Goal: Task Accomplishment & Management: Manage account settings

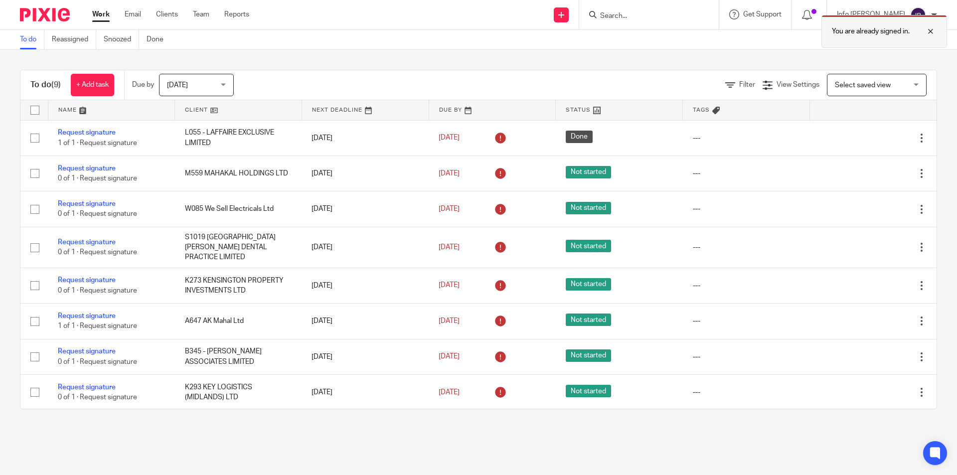
click at [927, 32] on div at bounding box center [923, 31] width 27 height 12
click at [666, 13] on input "Search" at bounding box center [644, 16] width 90 height 9
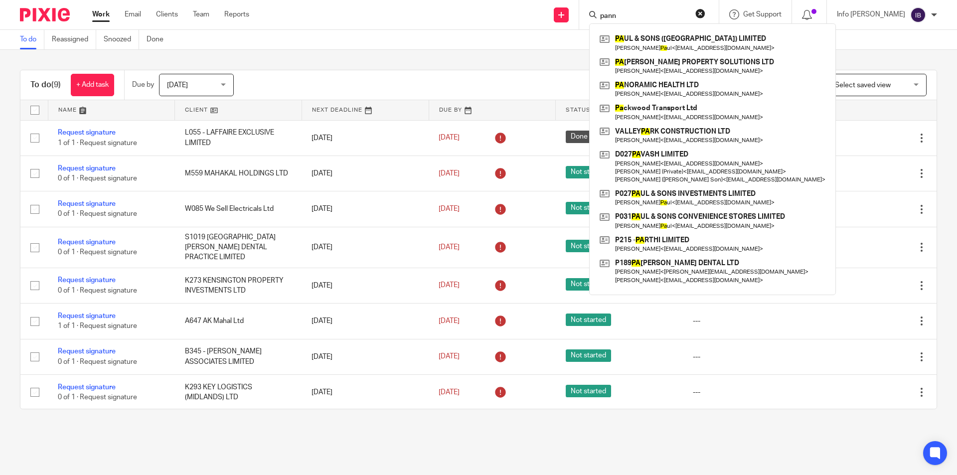
type input "pannu"
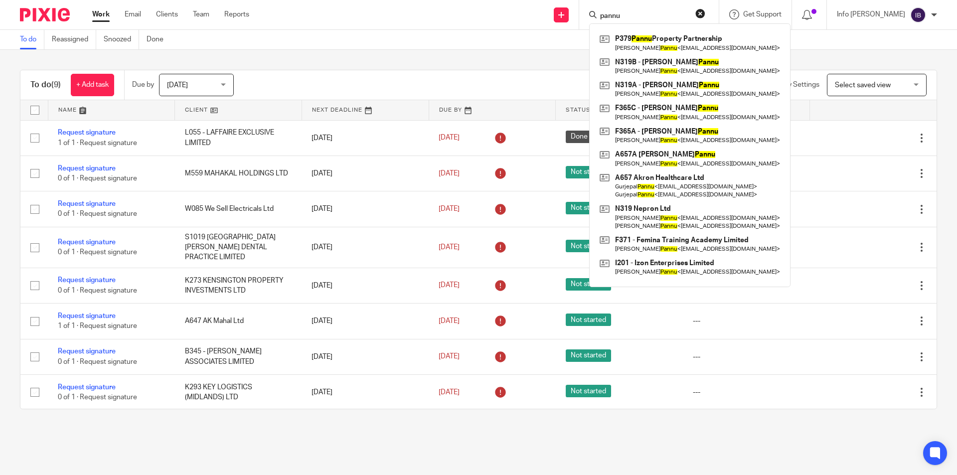
drag, startPoint x: 658, startPoint y: 16, endPoint x: 598, endPoint y: 15, distance: 59.3
click at [598, 15] on div "Send new email Create task Add client Request signature pannu P379 Pannu Proper…" at bounding box center [610, 14] width 693 height 29
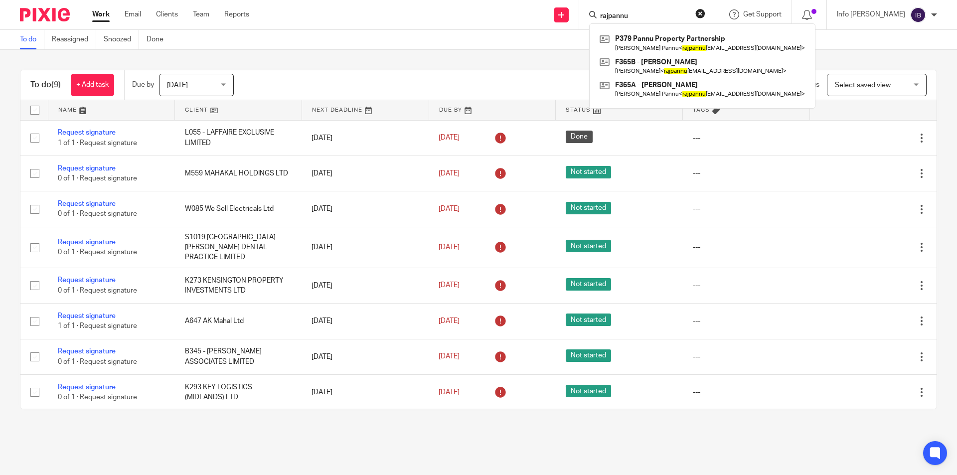
drag, startPoint x: 663, startPoint y: 16, endPoint x: 625, endPoint y: 13, distance: 38.5
click at [625, 13] on input "rajpannu" at bounding box center [644, 16] width 90 height 9
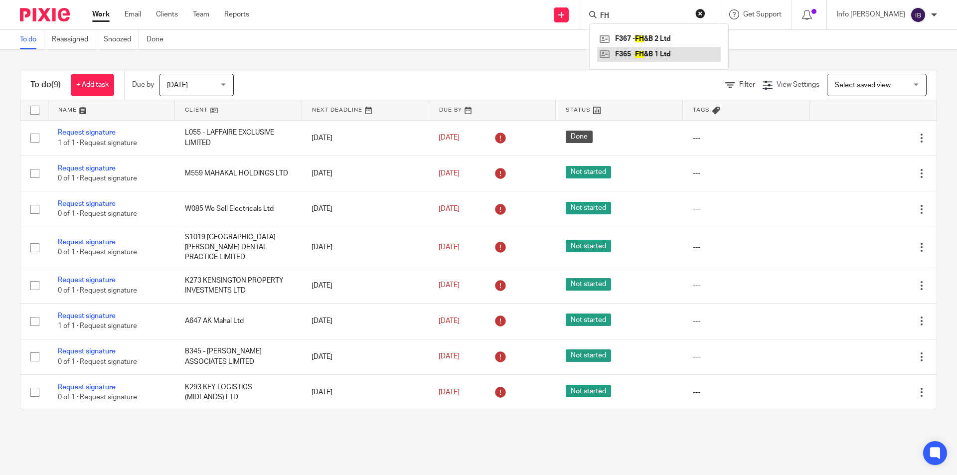
type input "FH"
click at [698, 55] on link at bounding box center [659, 54] width 124 height 15
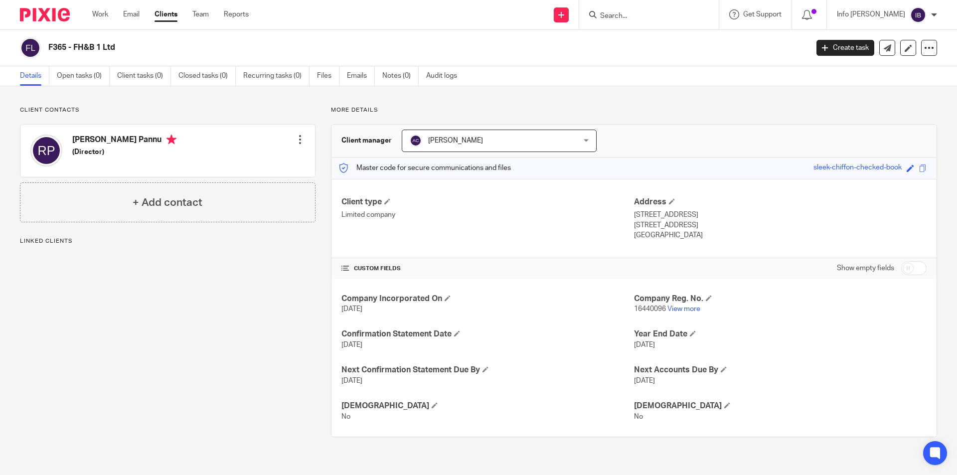
click at [643, 19] on input "Search" at bounding box center [644, 16] width 90 height 9
type input "FH"
click at [166, 204] on h4 "+ Add contact" at bounding box center [168, 202] width 70 height 15
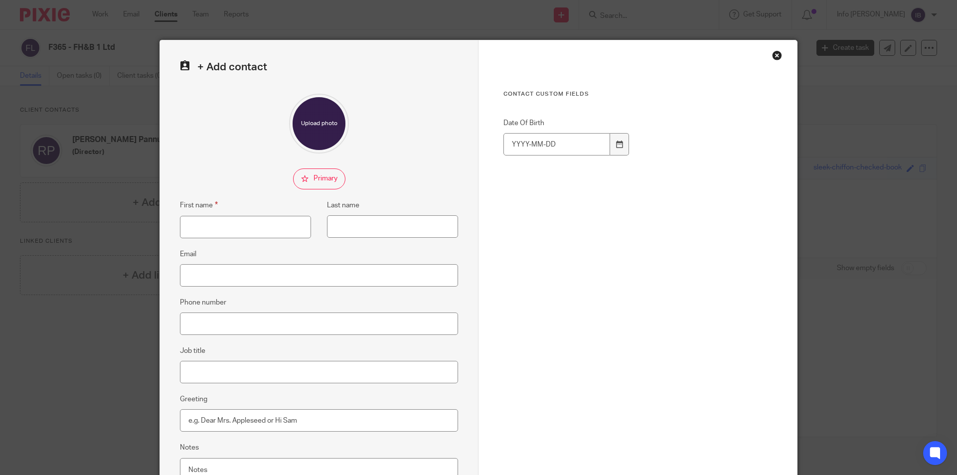
click at [772, 54] on div "Close this dialog window" at bounding box center [777, 55] width 10 height 10
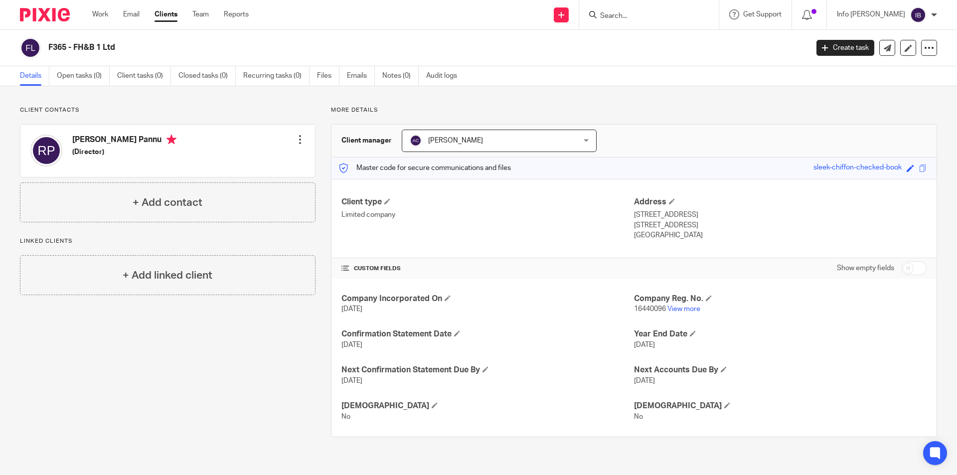
click at [299, 138] on div at bounding box center [300, 140] width 10 height 10
click at [253, 161] on link "Edit contact" at bounding box center [252, 162] width 95 height 14
click at [685, 13] on input "Search" at bounding box center [644, 16] width 90 height 9
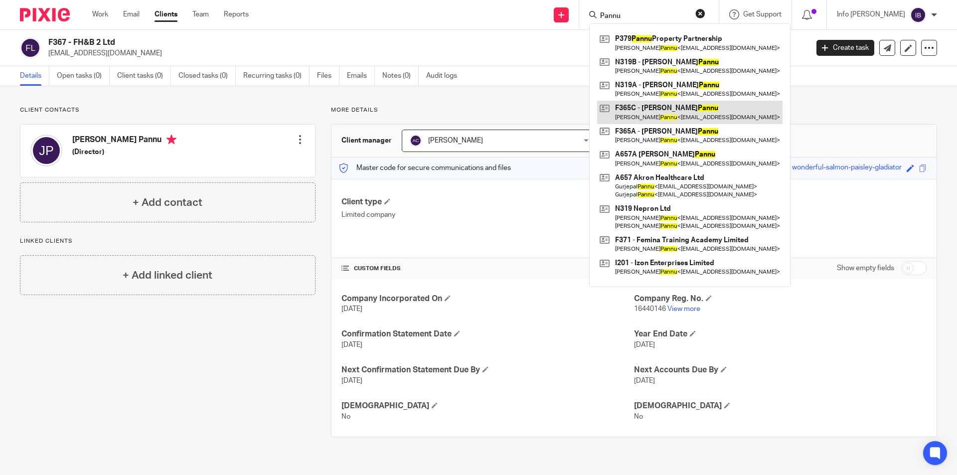
type input "Pannu"
click at [311, 99] on div "Client contacts Jaipreet Kaur Pannu (Director) Edit contact Create client from …" at bounding box center [478, 271] width 957 height 371
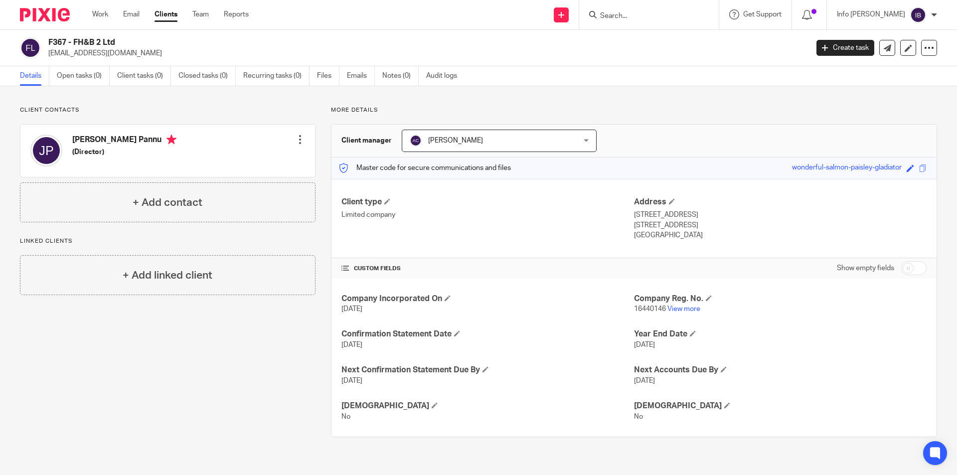
click at [300, 142] on div at bounding box center [300, 140] width 10 height 10
click at [268, 162] on link "Edit contact" at bounding box center [252, 162] width 95 height 14
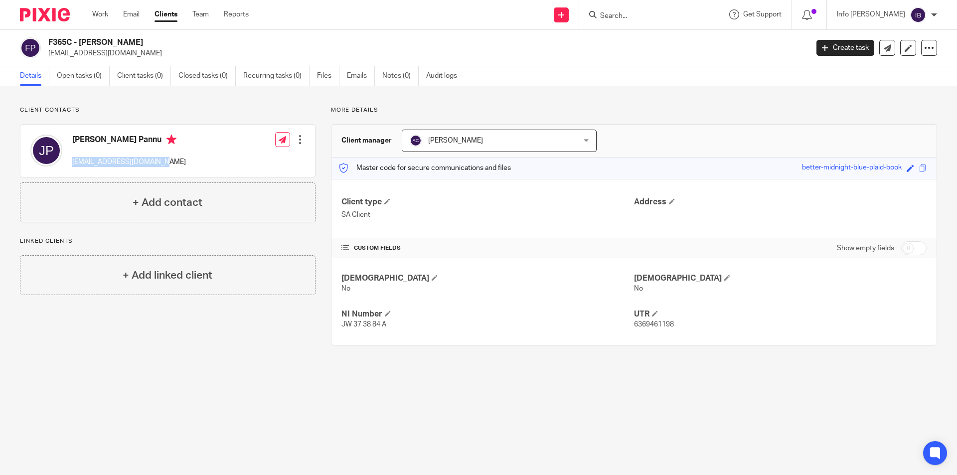
drag, startPoint x: 161, startPoint y: 165, endPoint x: 72, endPoint y: 164, distance: 89.2
click at [72, 164] on div "[PERSON_NAME] Pannu [EMAIL_ADDRESS][DOMAIN_NAME]" at bounding box center [108, 151] width 156 height 42
copy p "[EMAIL_ADDRESS][DOMAIN_NAME]"
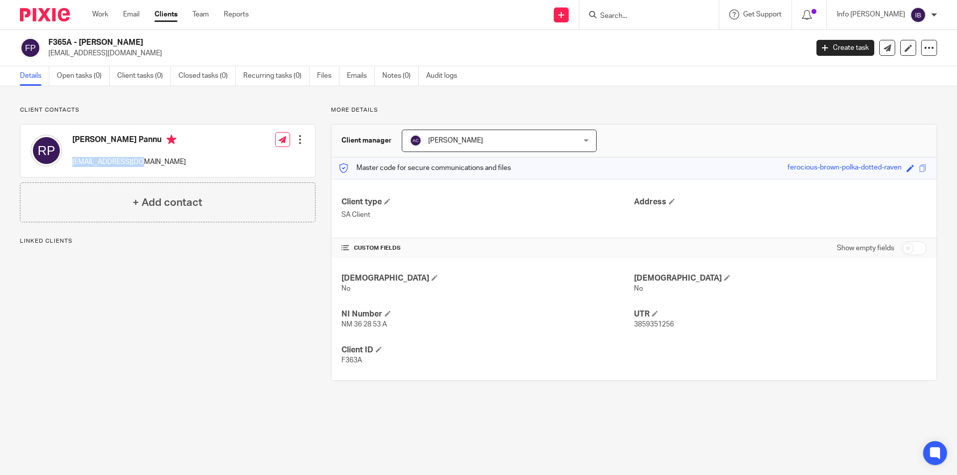
drag, startPoint x: 145, startPoint y: 162, endPoint x: 73, endPoint y: 165, distance: 71.3
click at [73, 165] on p "[EMAIL_ADDRESS][DOMAIN_NAME]" at bounding box center [129, 162] width 114 height 10
copy p "[EMAIL_ADDRESS][DOMAIN_NAME]"
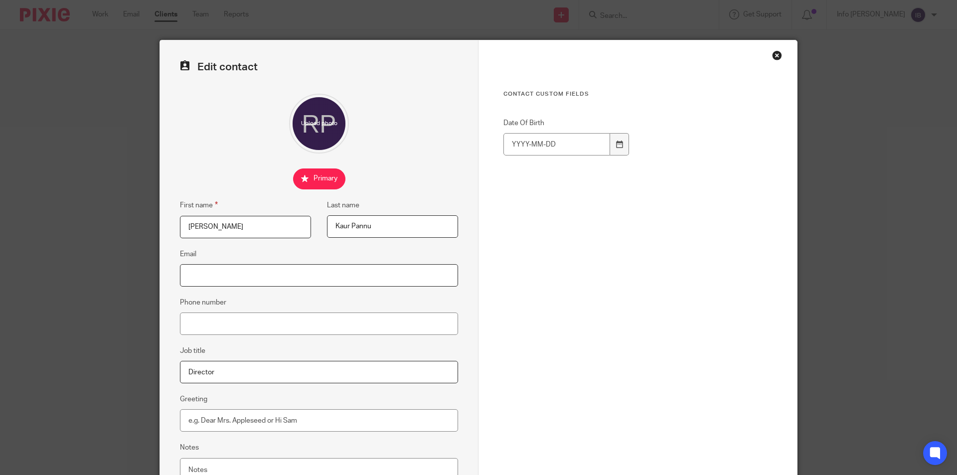
click at [215, 280] on input "Email" at bounding box center [319, 275] width 278 height 22
paste input "[EMAIL_ADDRESS][DOMAIN_NAME]"
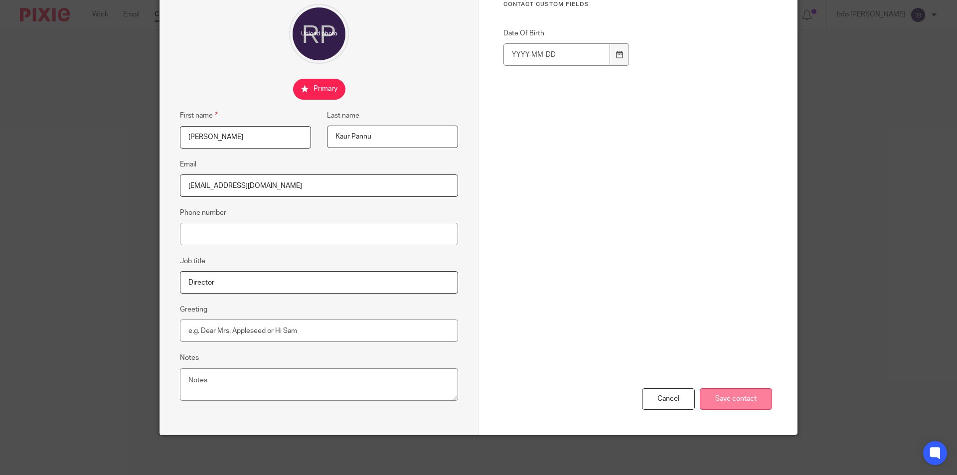
type input "[EMAIL_ADDRESS][DOMAIN_NAME]"
click at [733, 402] on input "Save contact" at bounding box center [736, 398] width 72 height 21
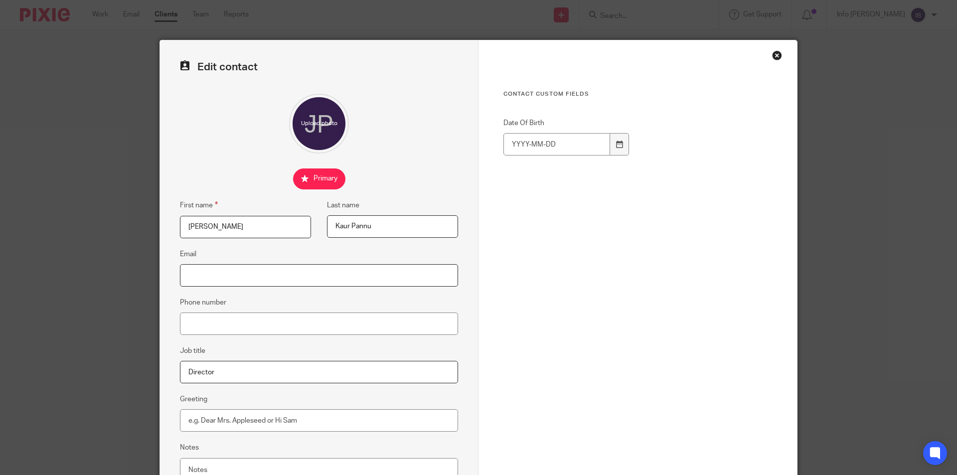
click at [232, 278] on input "Email" at bounding box center [319, 275] width 278 height 22
paste input "[EMAIL_ADDRESS][DOMAIN_NAME]"
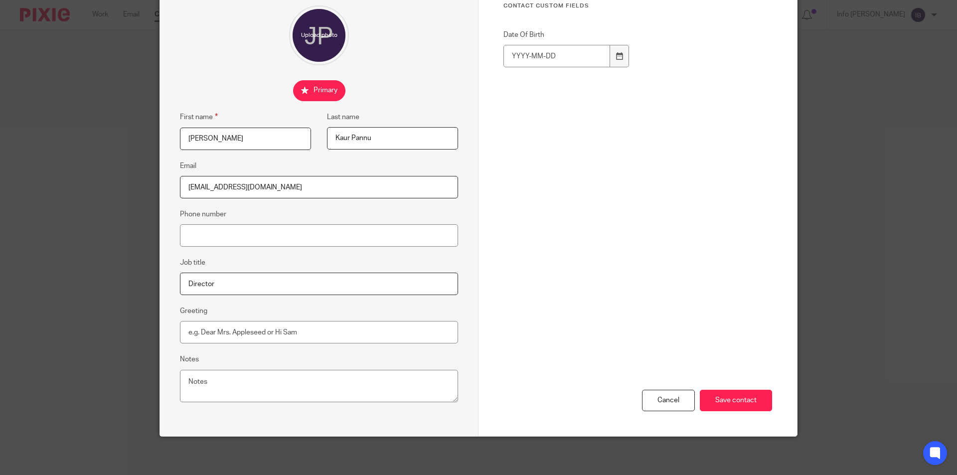
scroll to position [90, 0]
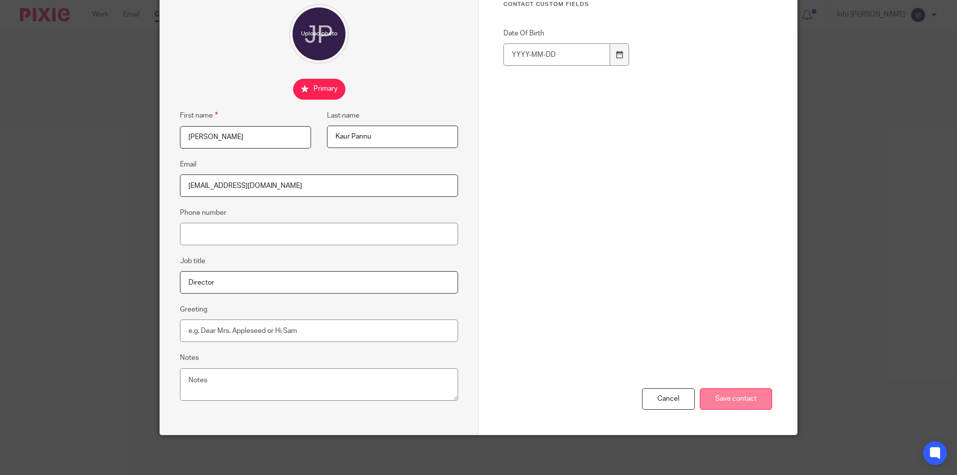
type input "[EMAIL_ADDRESS][DOMAIN_NAME]"
click at [728, 394] on input "Save contact" at bounding box center [736, 398] width 72 height 21
